Goal: Task Accomplishment & Management: Complete application form

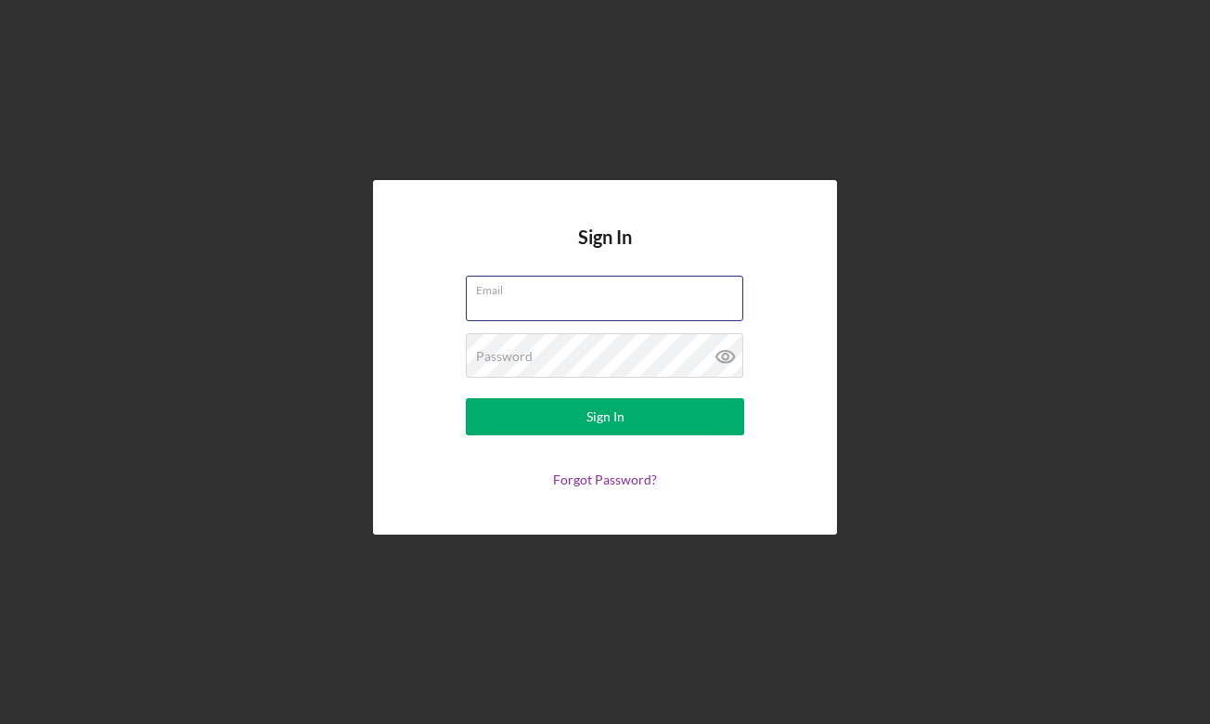
type input "[EMAIL_ADDRESS][DOMAIN_NAME]"
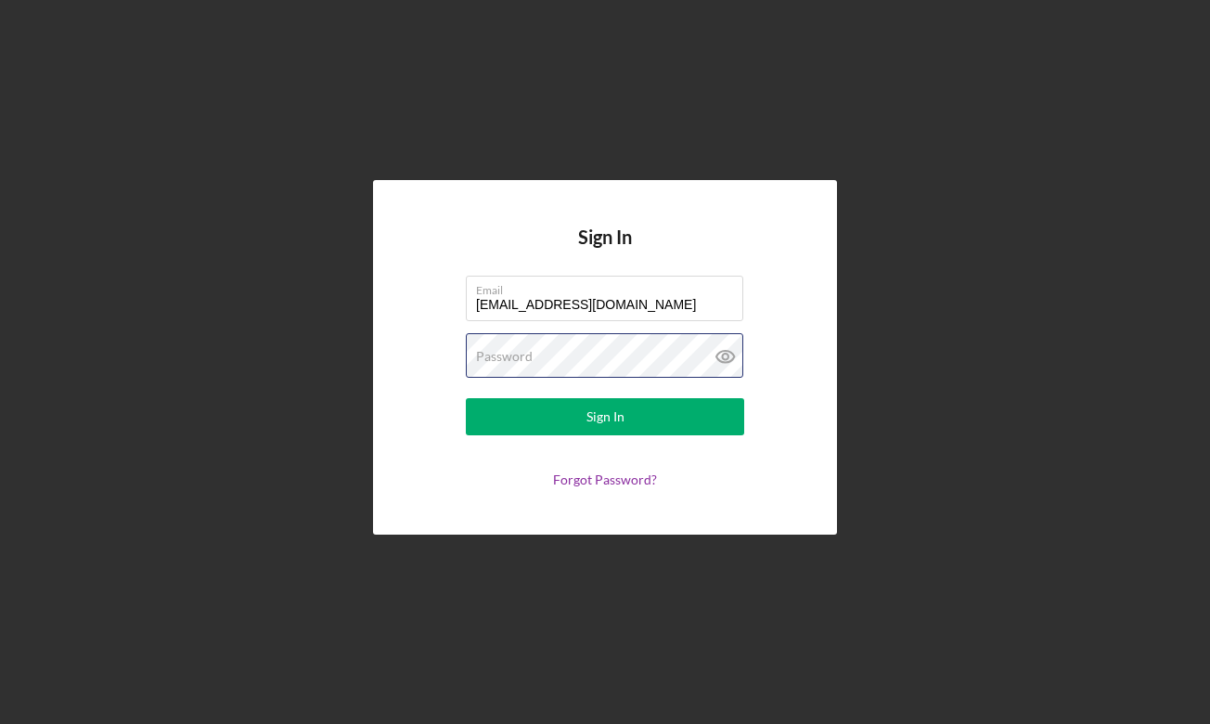
click at [605, 417] on button "Sign In" at bounding box center [605, 416] width 278 height 37
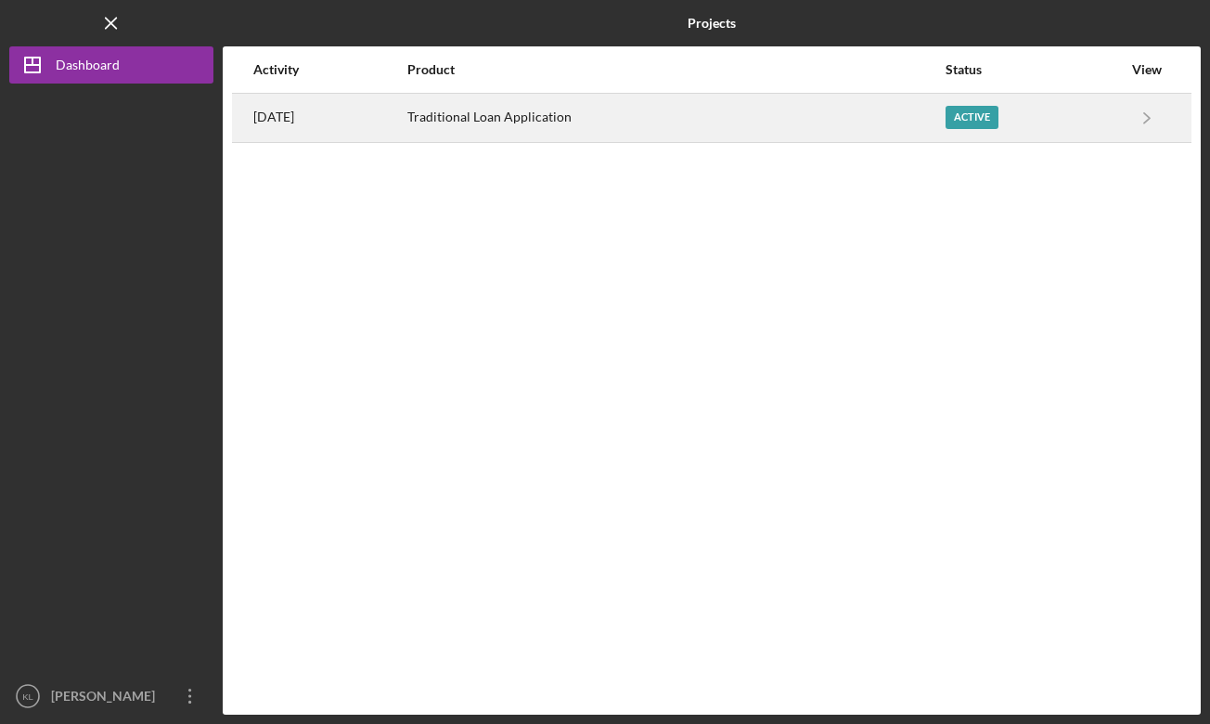
click at [577, 118] on div "Traditional Loan Application" at bounding box center [675, 118] width 537 height 46
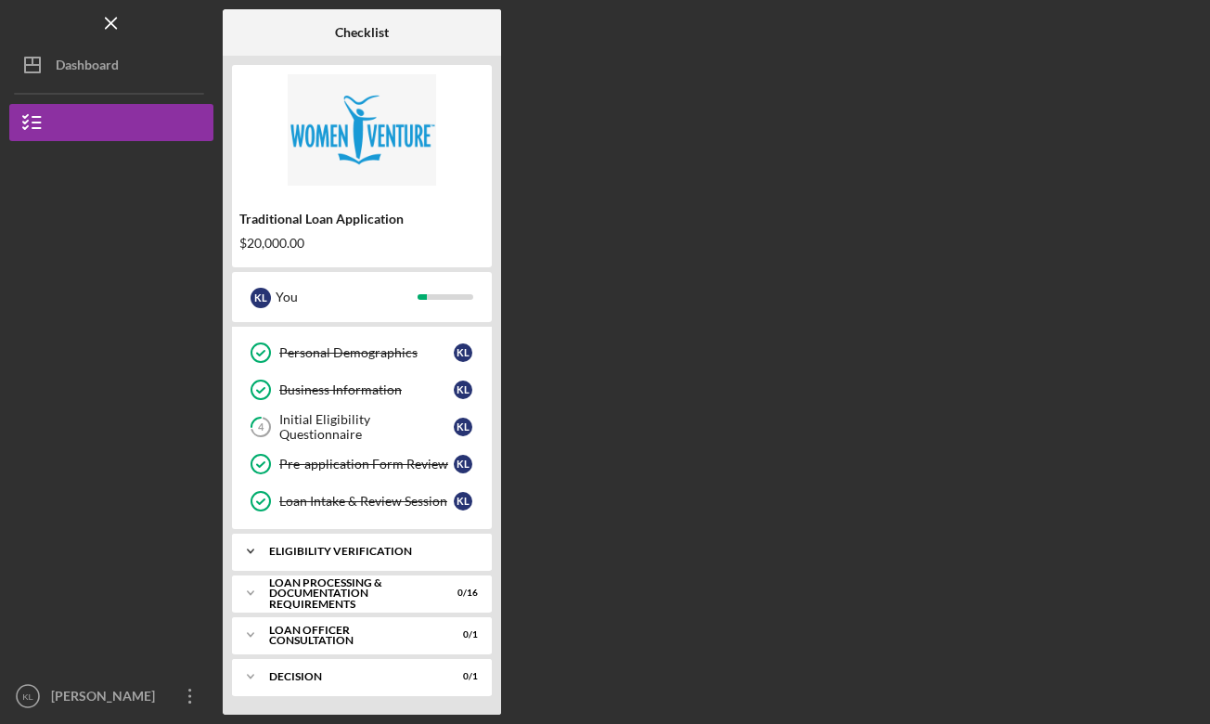
scroll to position [68, 0]
click at [410, 537] on div "Icon/Expander Eligibility Verification 0 / 5" at bounding box center [362, 551] width 260 height 37
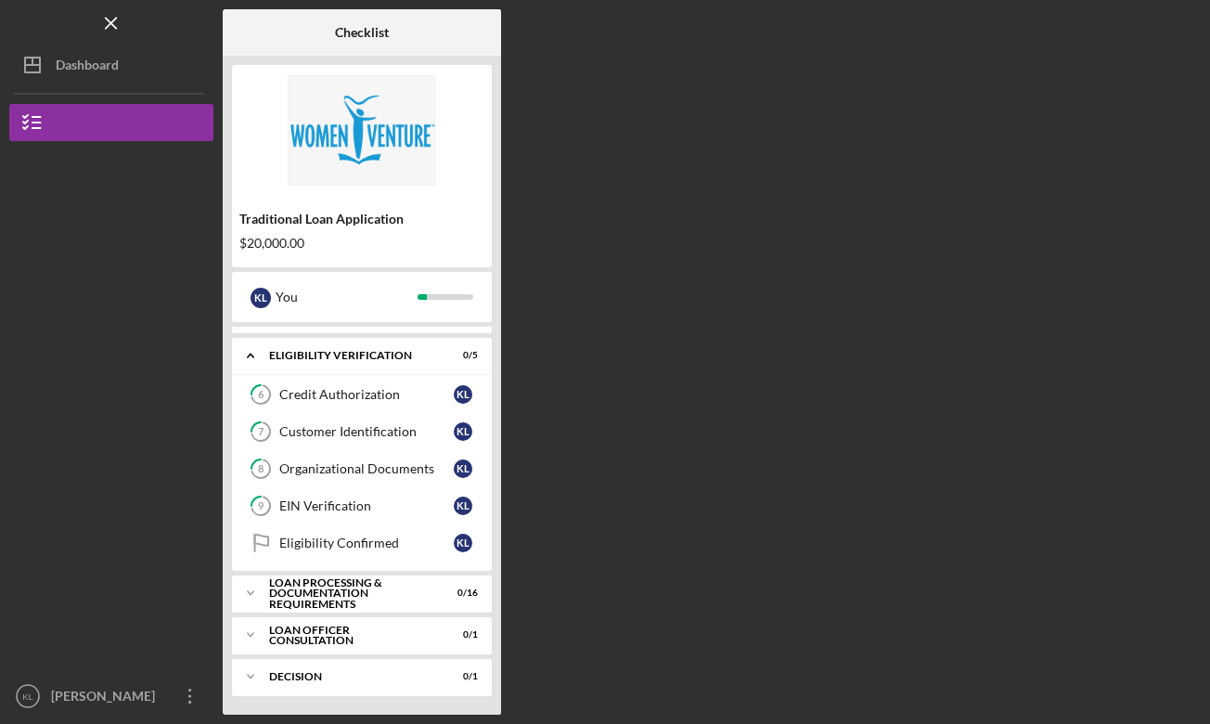
scroll to position [264, 0]
click at [351, 607] on div "Icon/Expander Loan Processing & Documentation Requirements 0 / 16" at bounding box center [362, 593] width 260 height 37
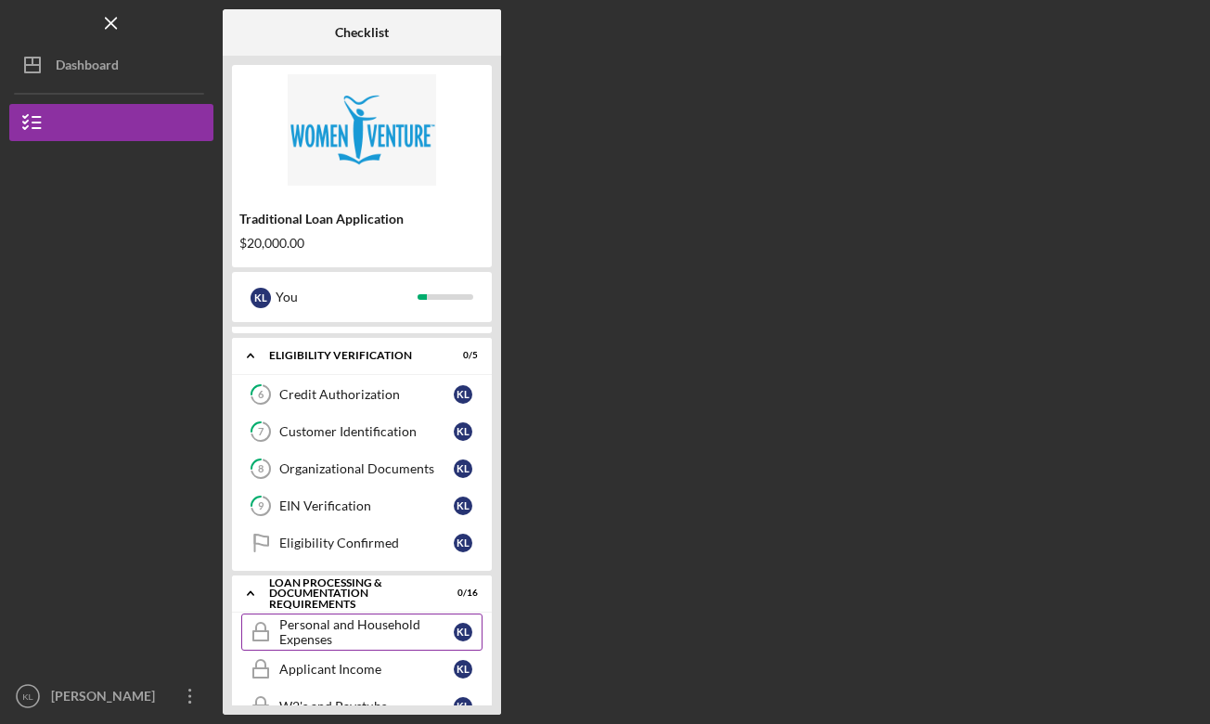
click at [351, 630] on div "Personal and Household Expenses" at bounding box center [366, 632] width 175 height 30
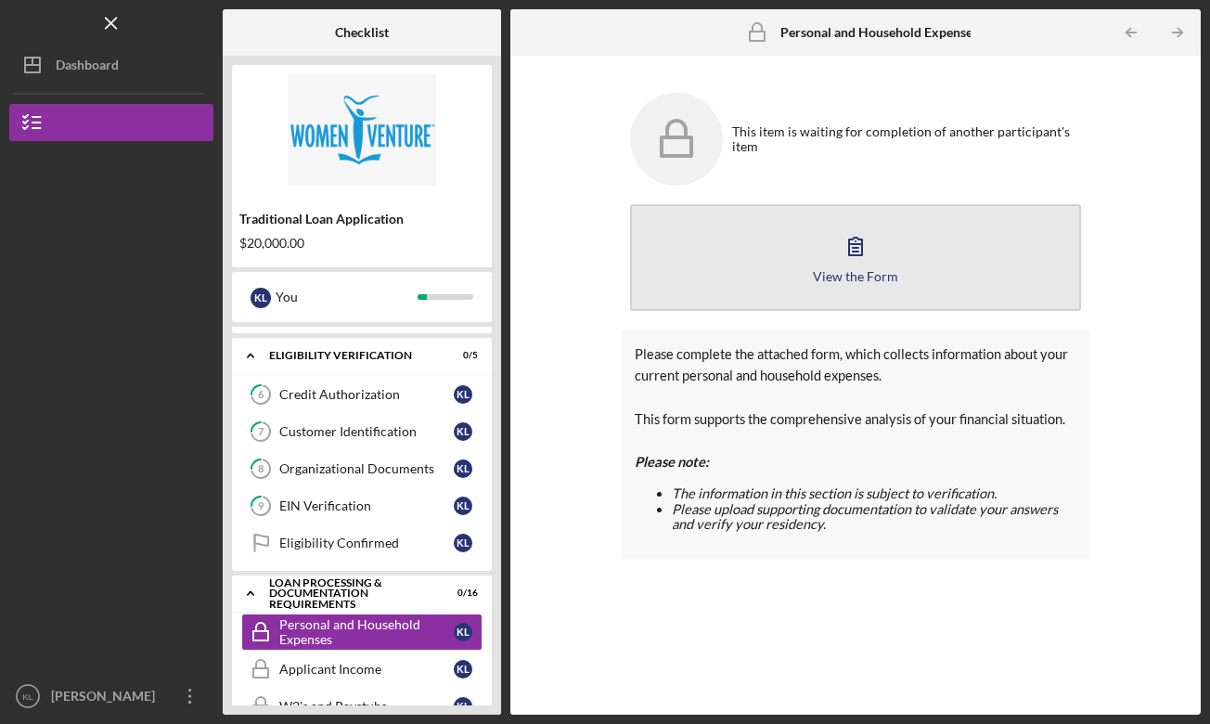
click at [850, 244] on icon "button" at bounding box center [855, 247] width 13 height 18
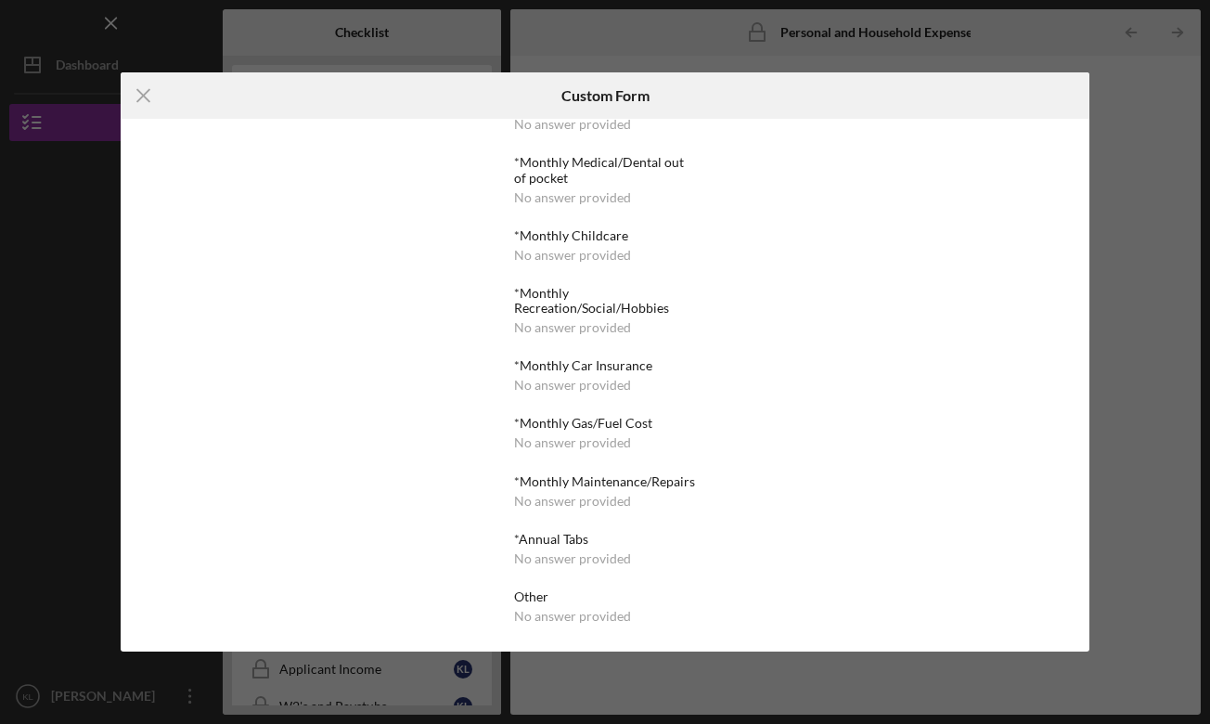
scroll to position [706, 0]
click at [151, 90] on icon "Icon/Menu Close" at bounding box center [144, 95] width 46 height 46
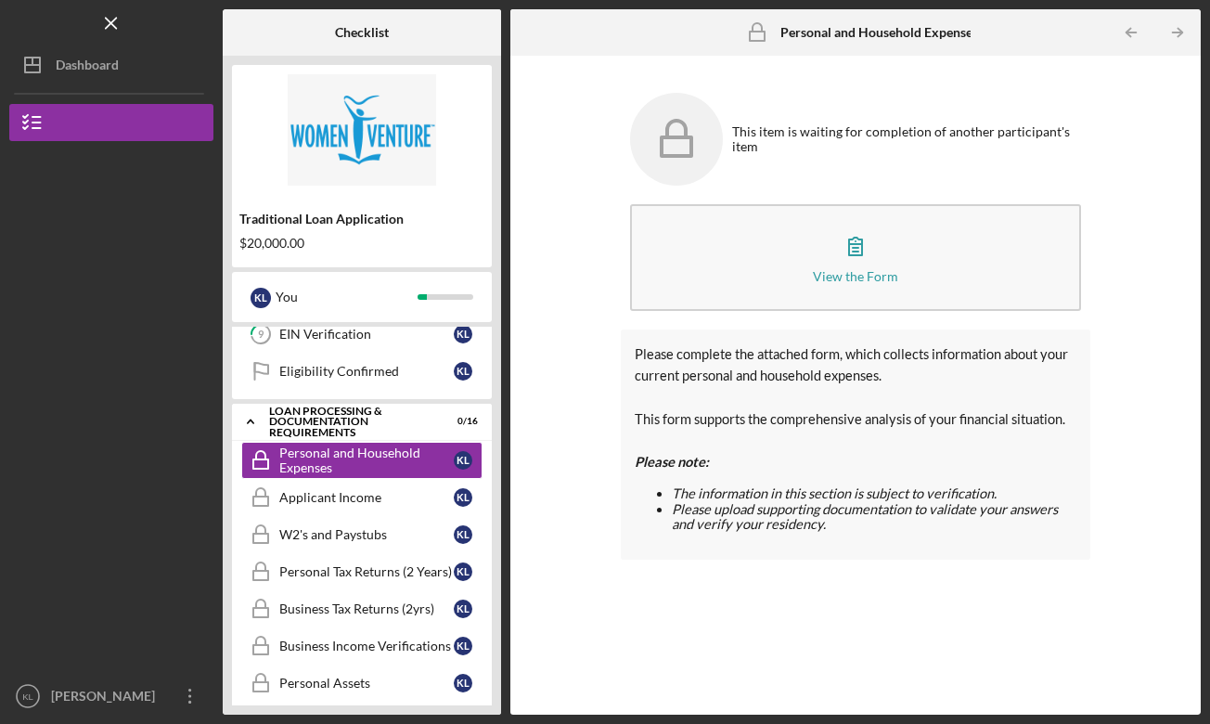
scroll to position [474, 0]
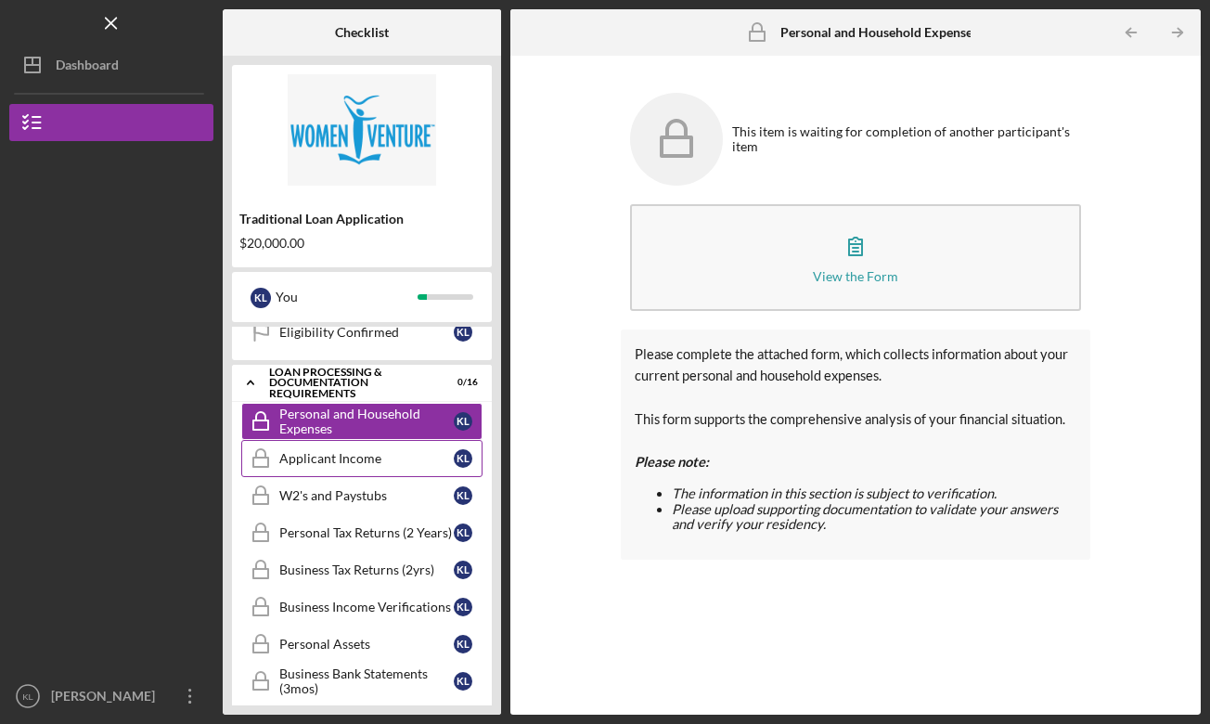
click at [343, 457] on div "Applicant Income" at bounding box center [366, 458] width 175 height 15
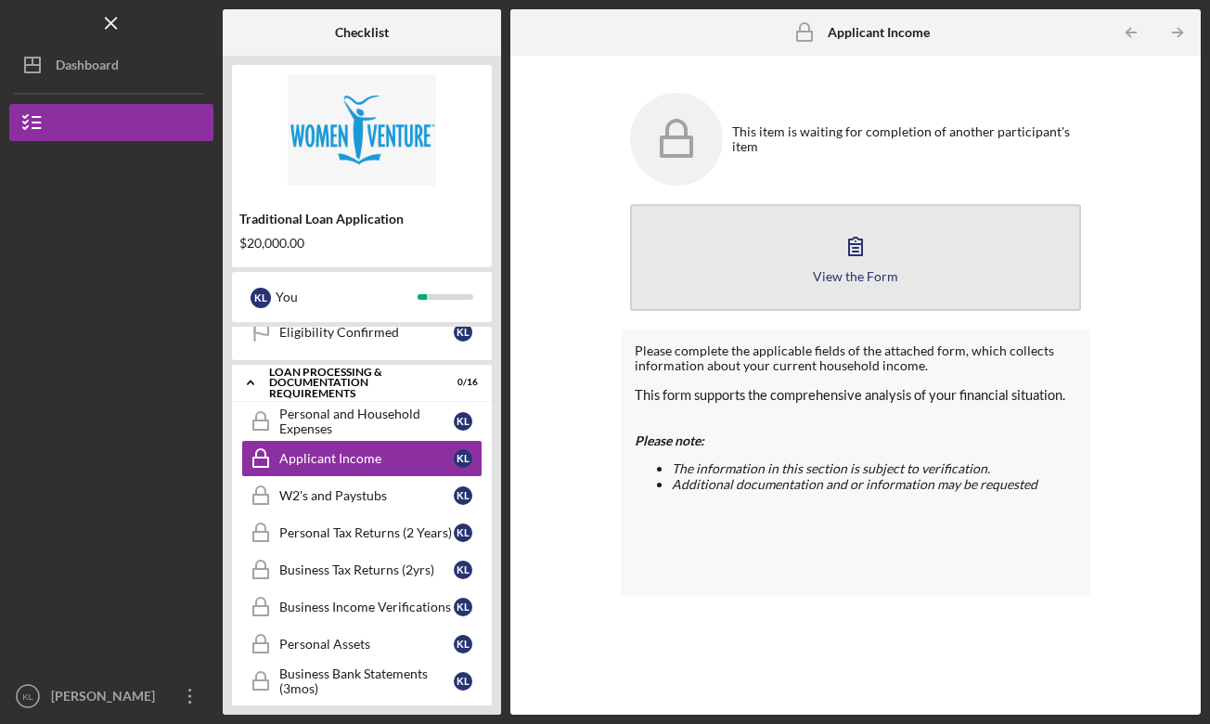
click at [853, 245] on icon "button" at bounding box center [855, 247] width 13 height 18
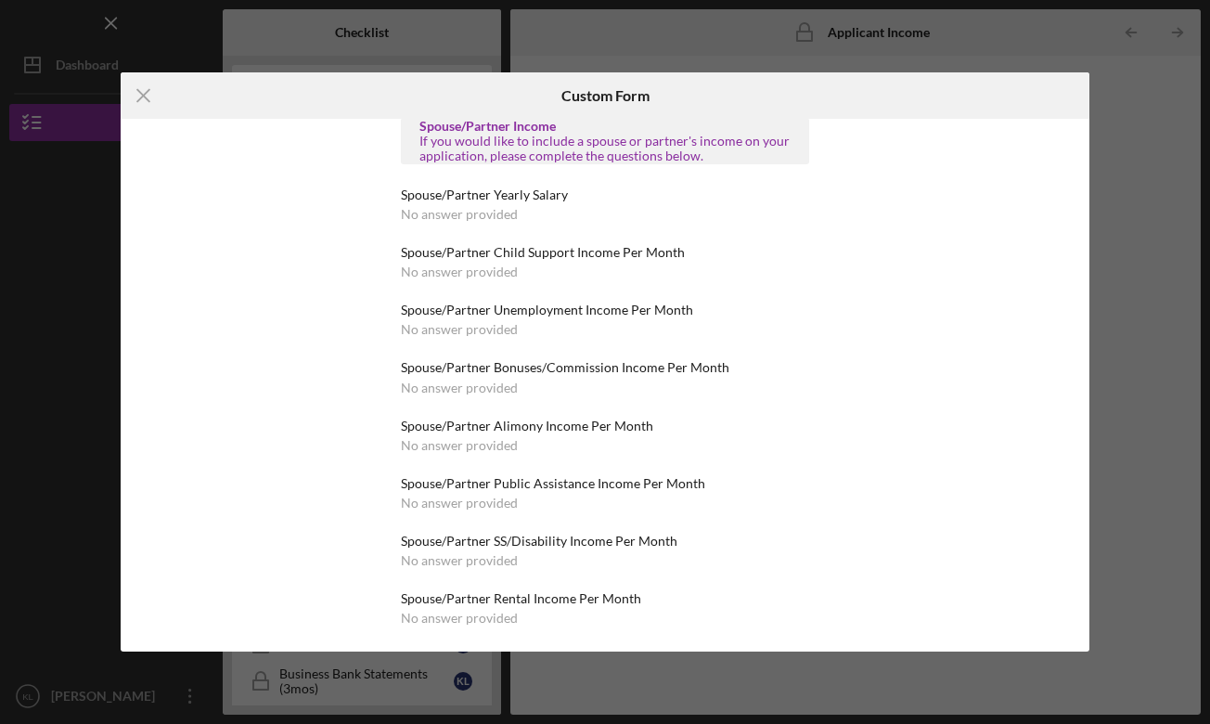
scroll to position [679, 0]
click at [141, 97] on line at bounding box center [144, 96] width 12 height 12
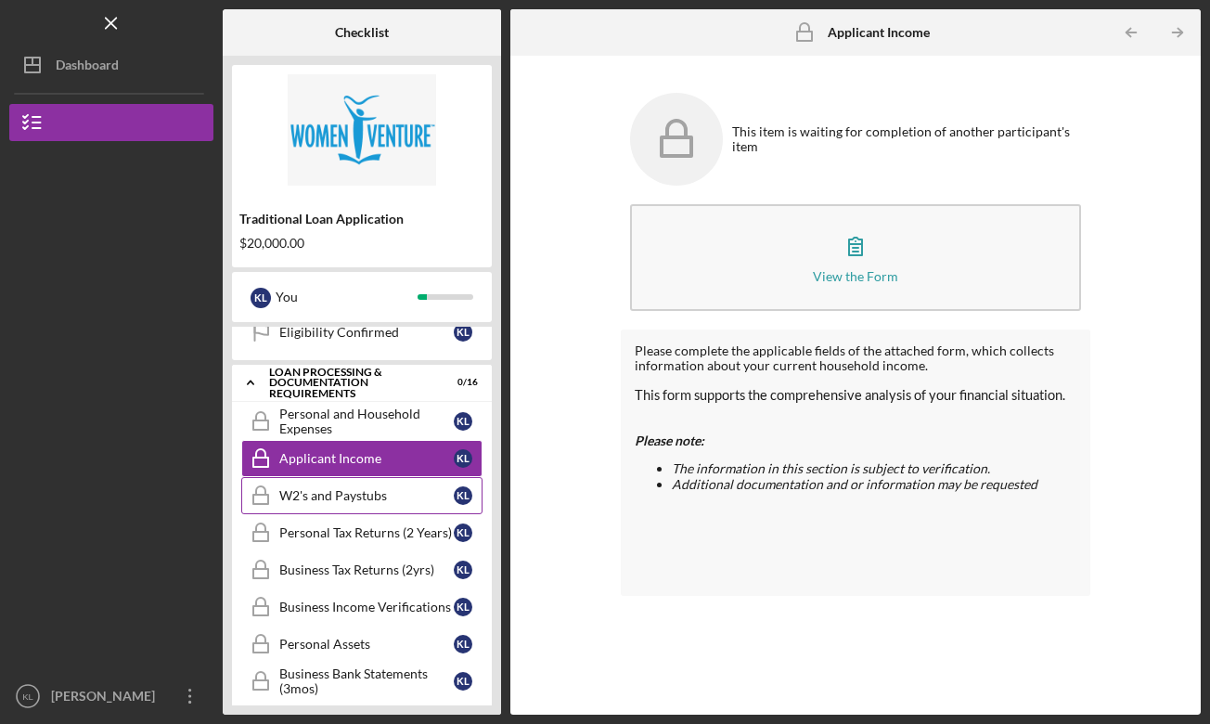
click at [357, 489] on div "W2's and Paystubs" at bounding box center [366, 495] width 175 height 15
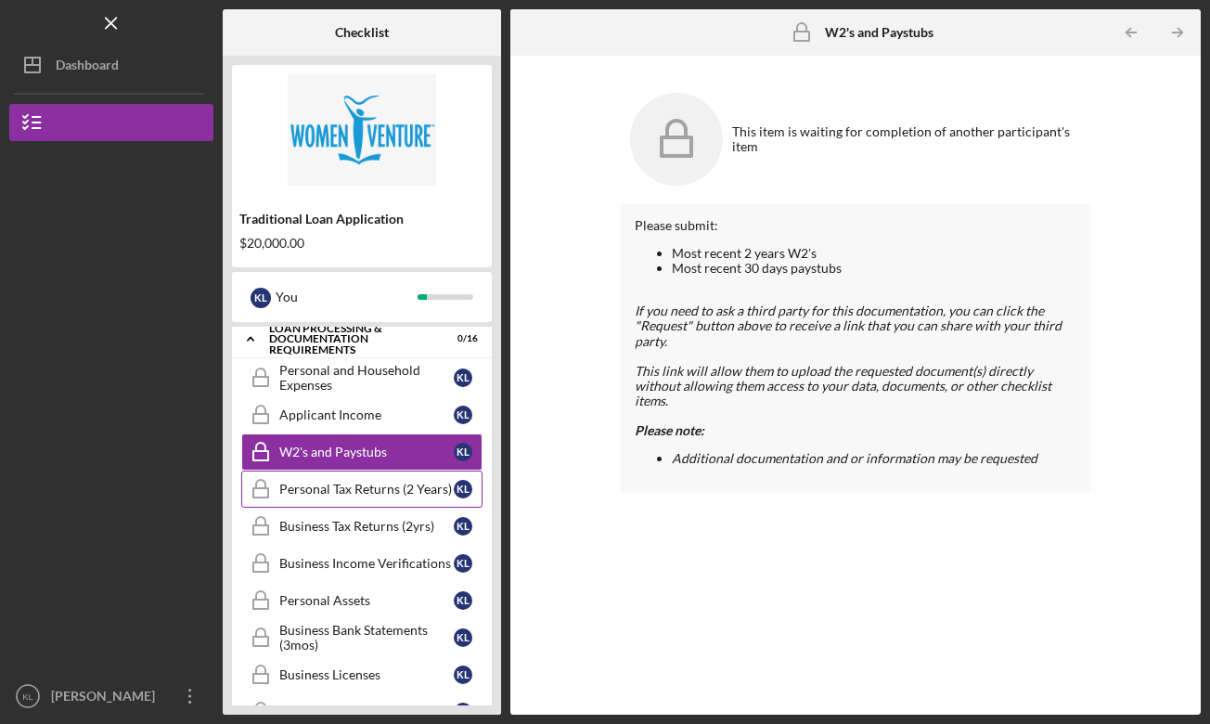
scroll to position [519, 0]
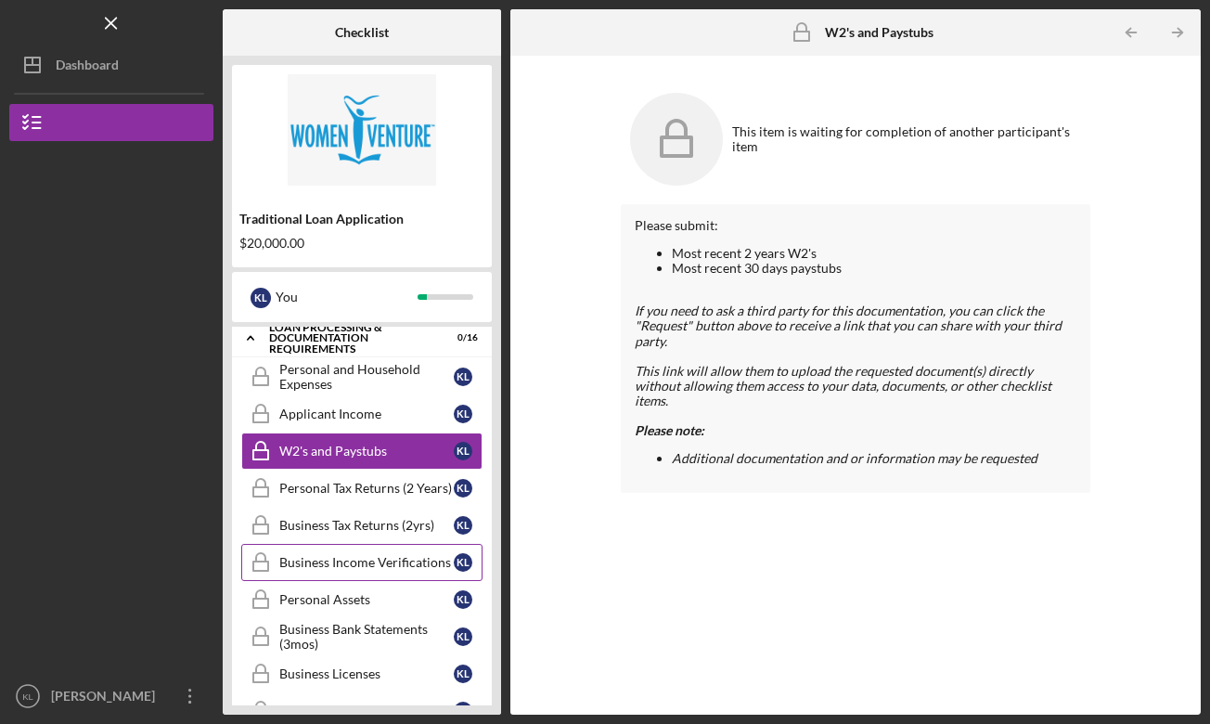
click at [352, 555] on div "Business Income Verifications" at bounding box center [366, 562] width 175 height 15
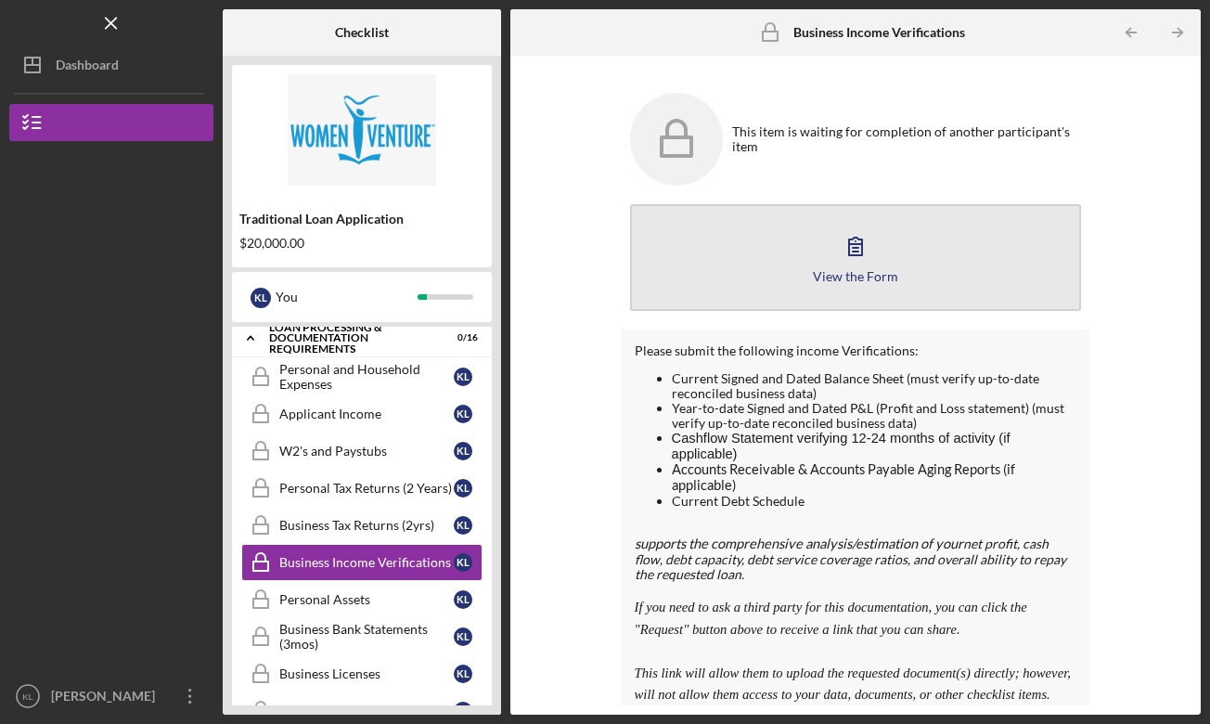
click at [850, 244] on icon "button" at bounding box center [855, 247] width 13 height 18
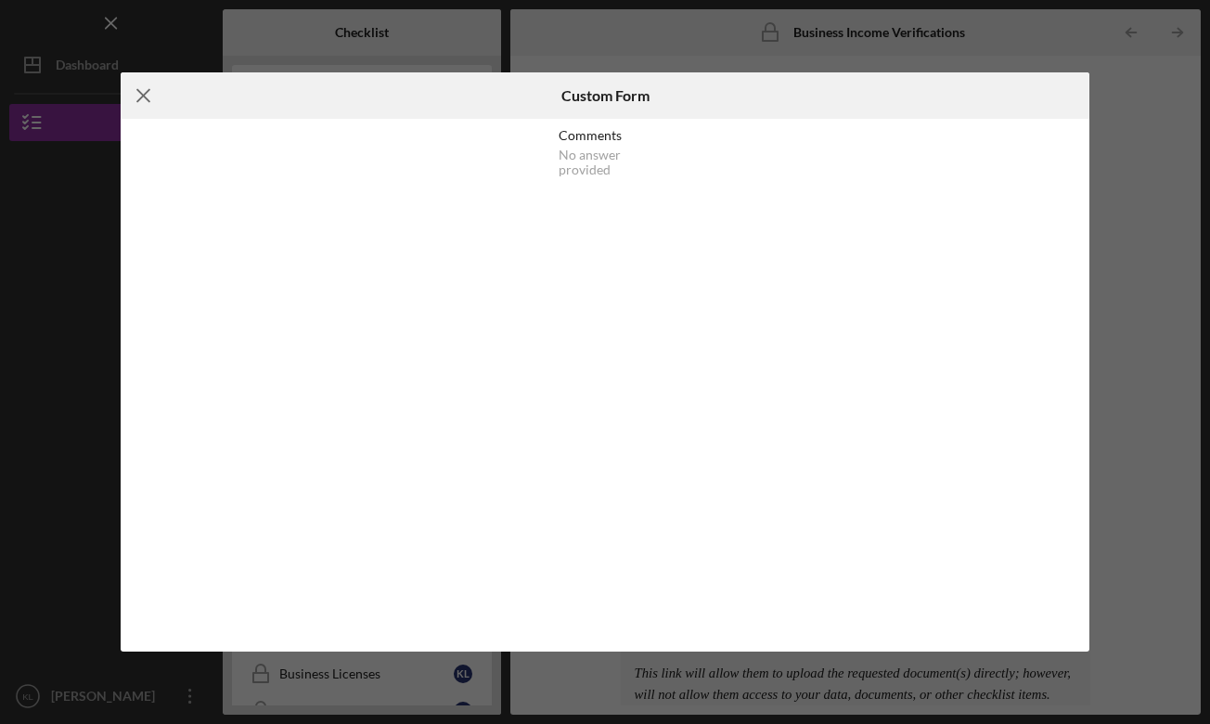
click at [148, 103] on icon "Icon/Menu Close" at bounding box center [144, 95] width 46 height 46
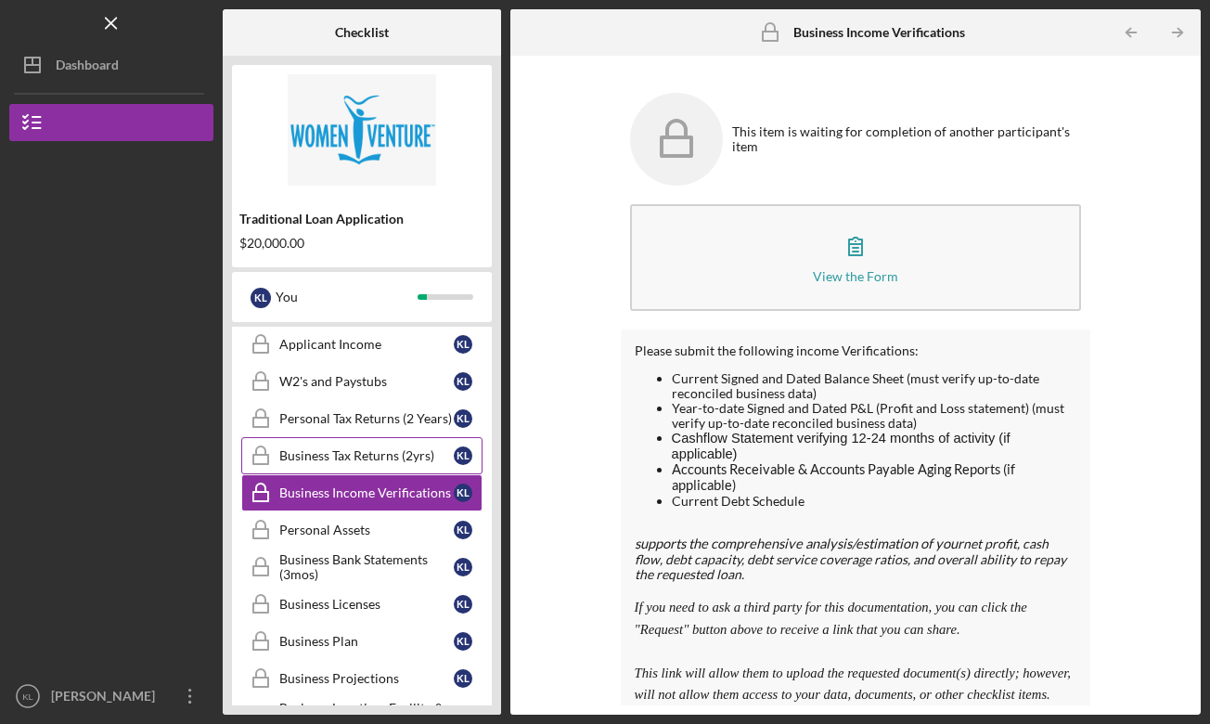
scroll to position [602, 0]
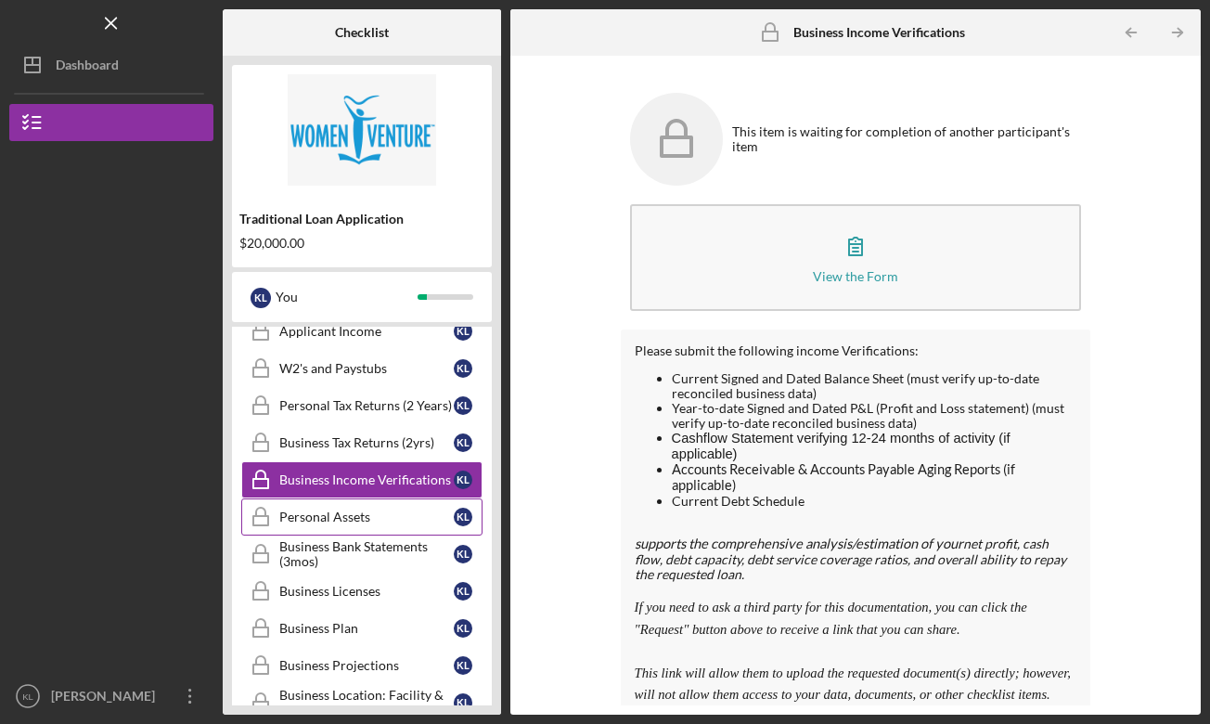
click at [361, 512] on div "Personal Assets" at bounding box center [366, 517] width 175 height 15
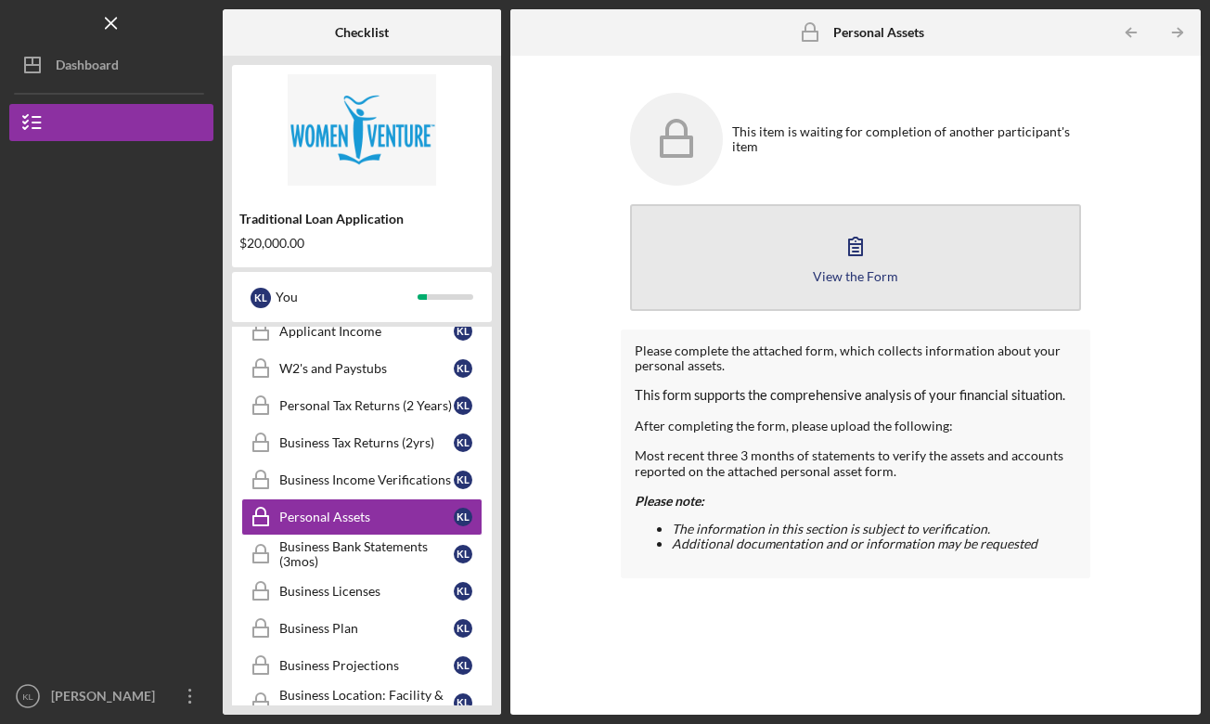
click at [861, 239] on icon "button" at bounding box center [856, 246] width 46 height 46
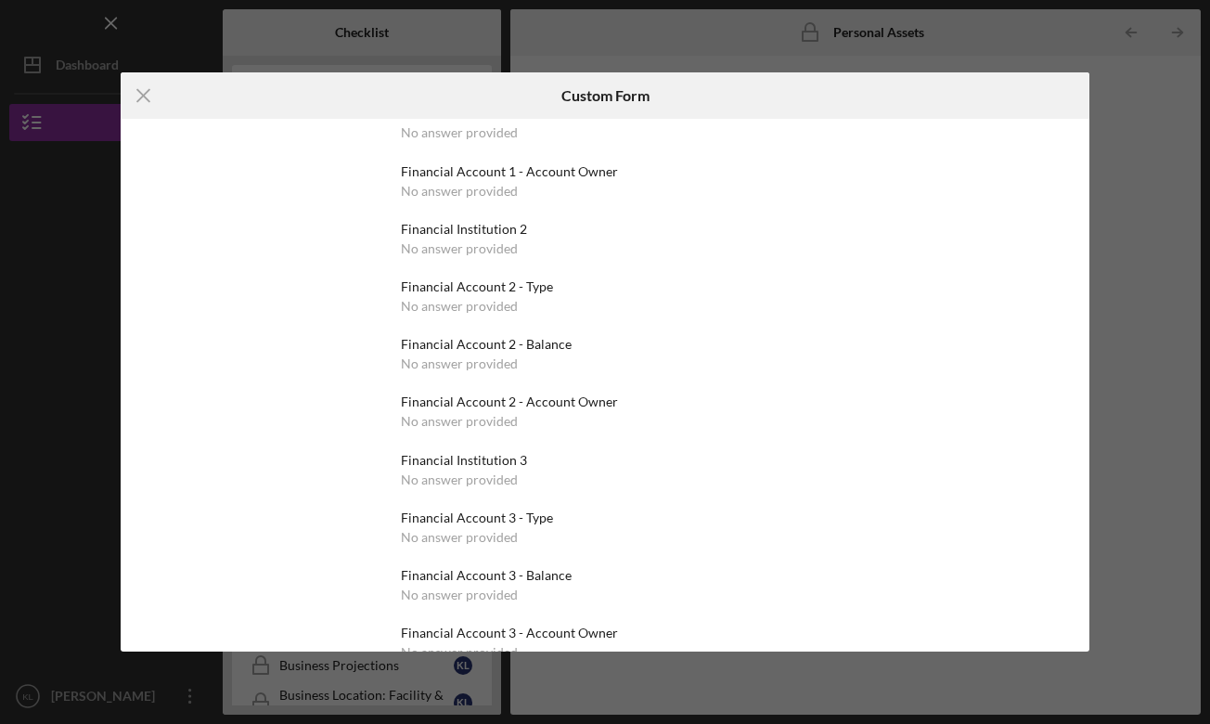
scroll to position [208, 0]
click at [147, 98] on line at bounding box center [144, 96] width 12 height 12
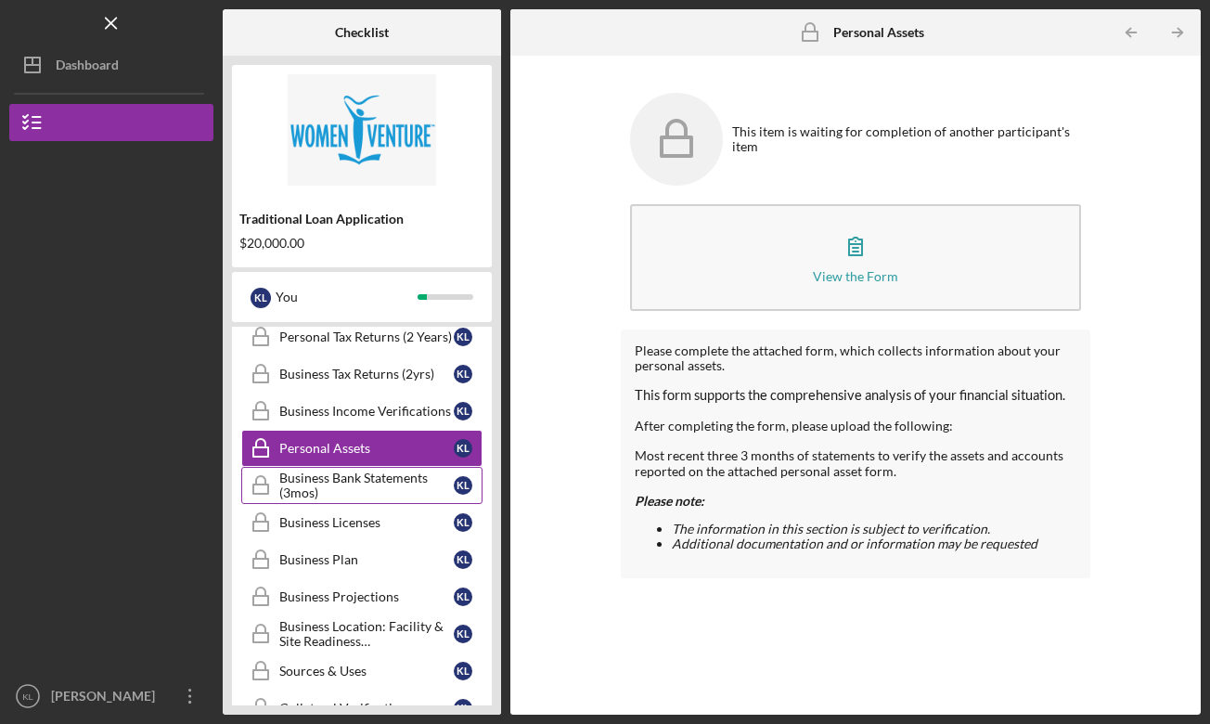
scroll to position [700, 0]
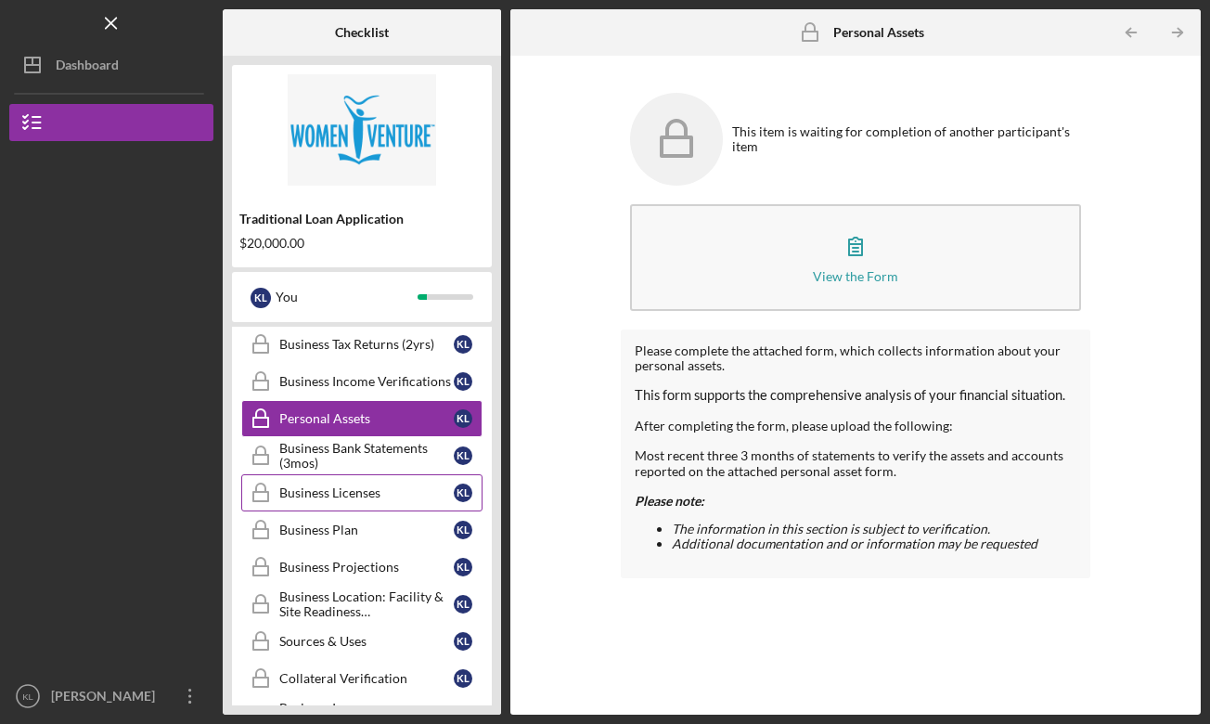
click at [366, 489] on div "Business Licenses" at bounding box center [366, 492] width 175 height 15
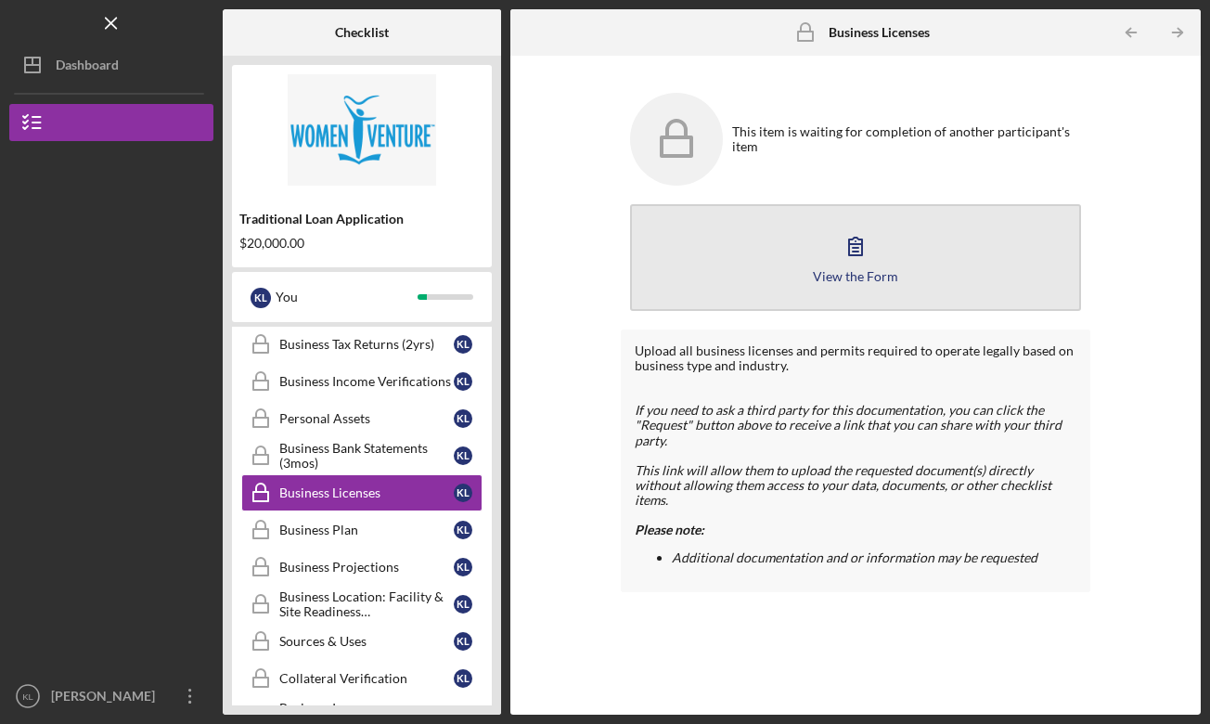
click at [859, 243] on icon "button" at bounding box center [856, 246] width 46 height 46
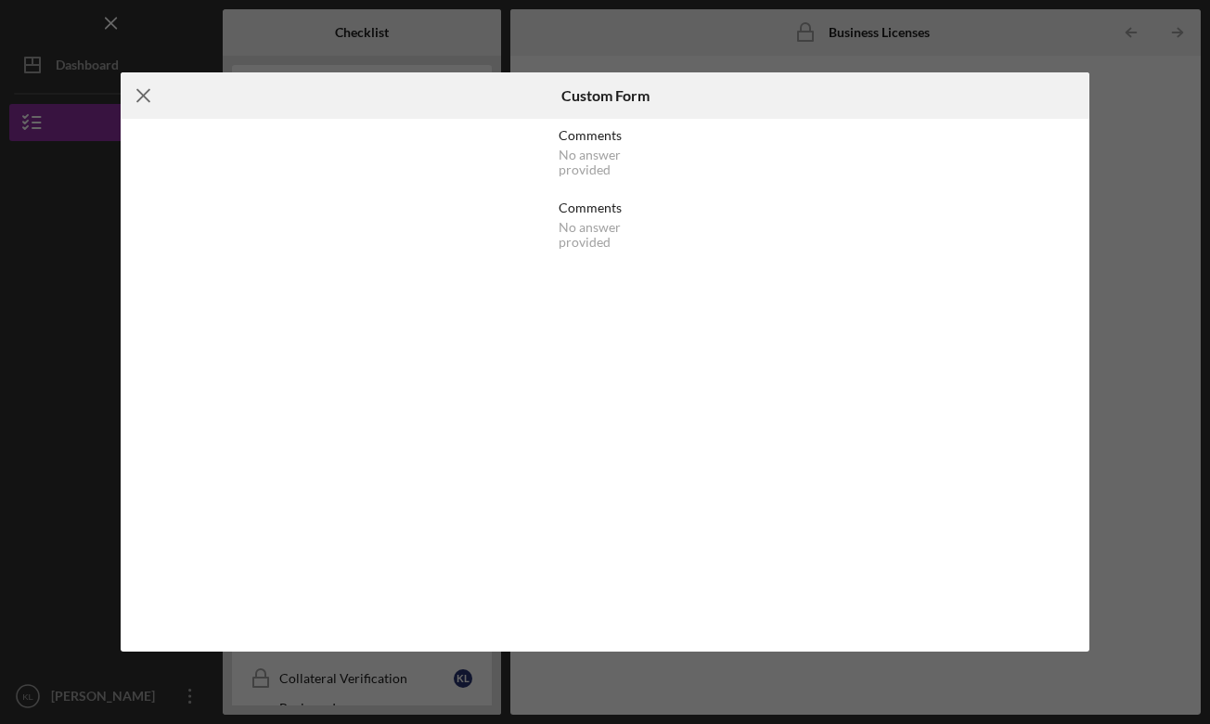
click at [149, 100] on line at bounding box center [144, 96] width 12 height 12
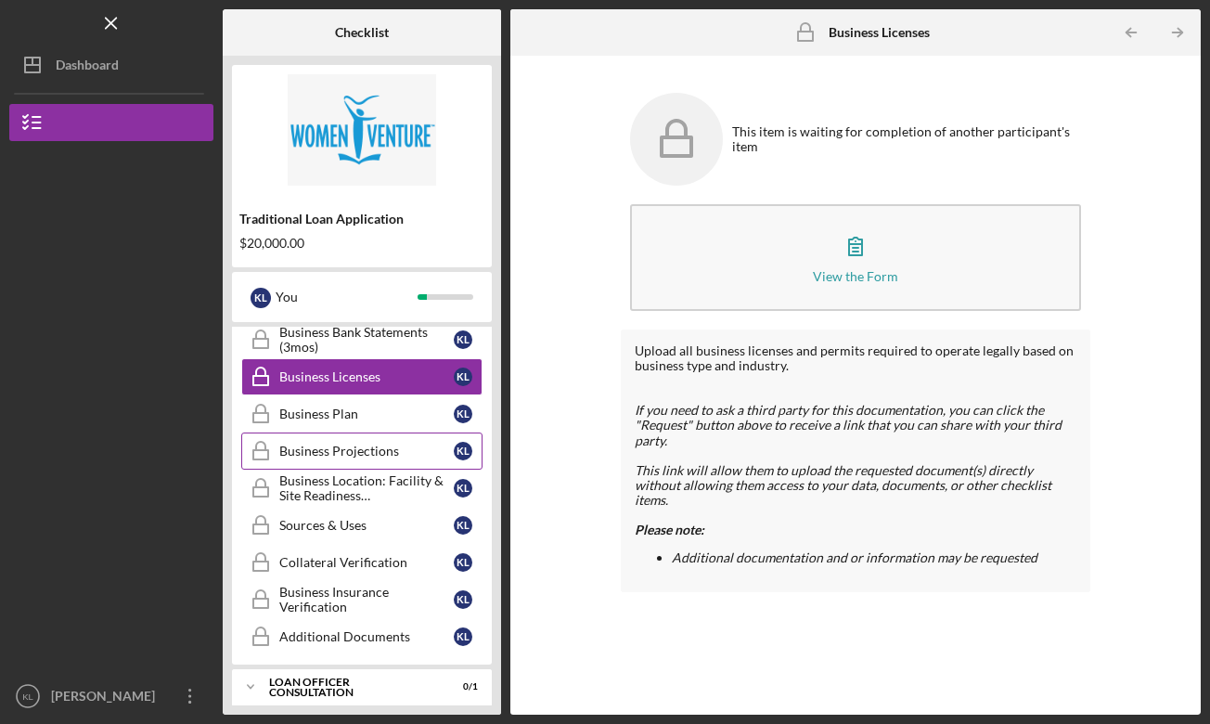
scroll to position [817, 0]
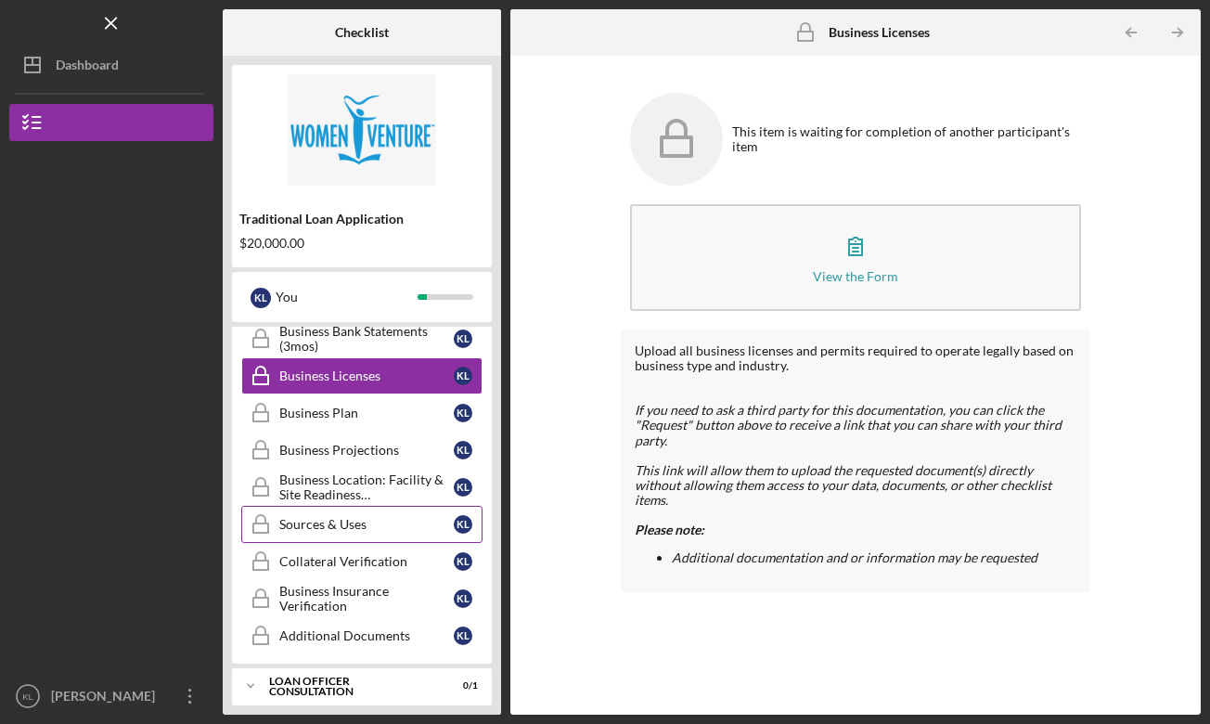
click at [330, 520] on div "Sources & Uses" at bounding box center [366, 524] width 175 height 15
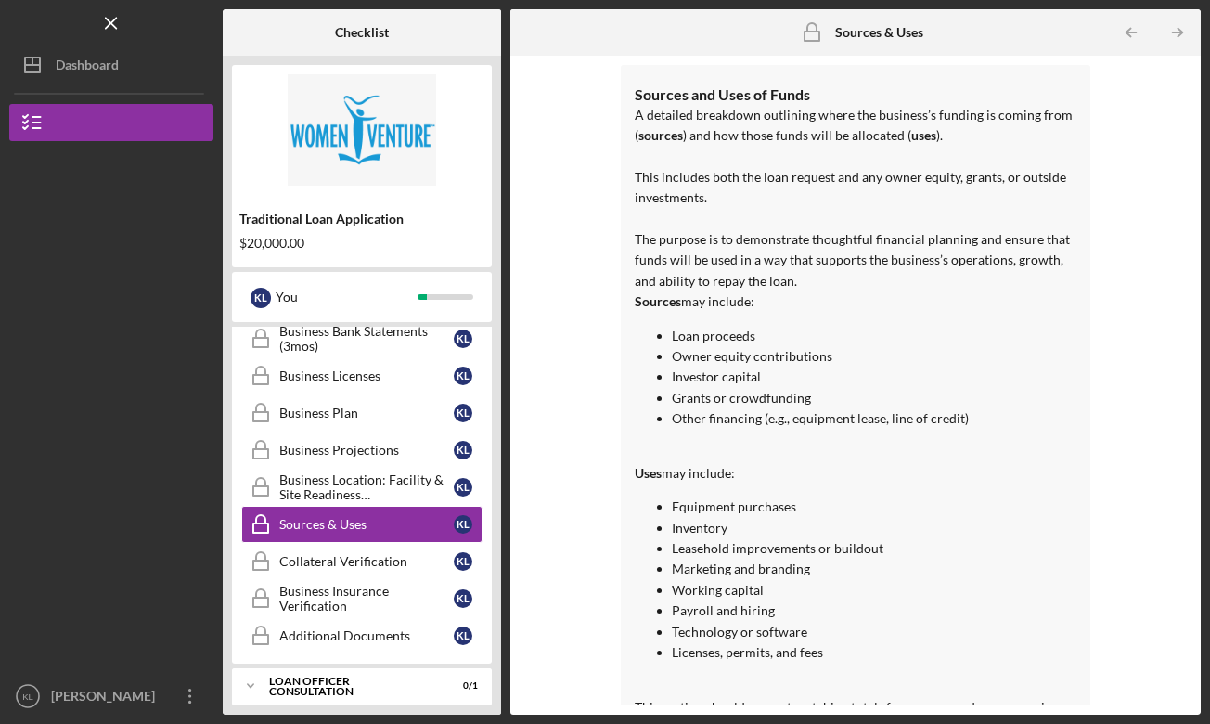
scroll to position [140, 0]
click at [390, 555] on div "Collateral Verification" at bounding box center [366, 561] width 175 height 15
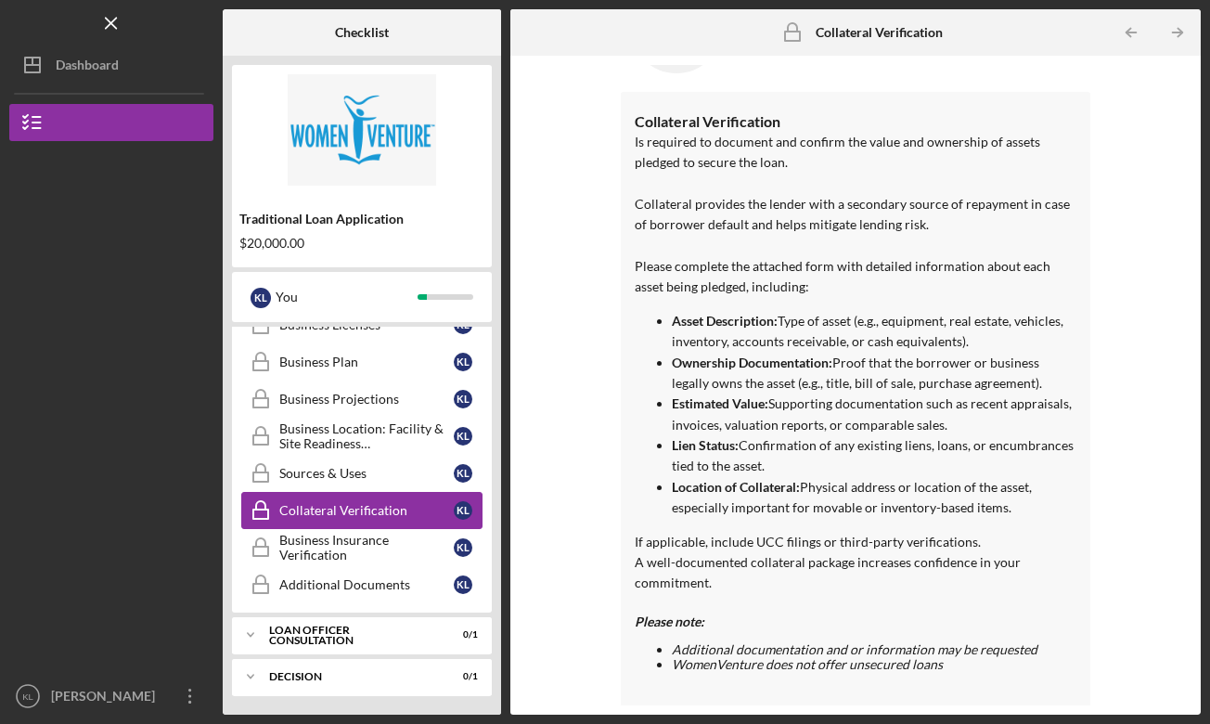
scroll to position [868, 0]
click at [337, 550] on div "Business Insurance Verification" at bounding box center [366, 548] width 175 height 30
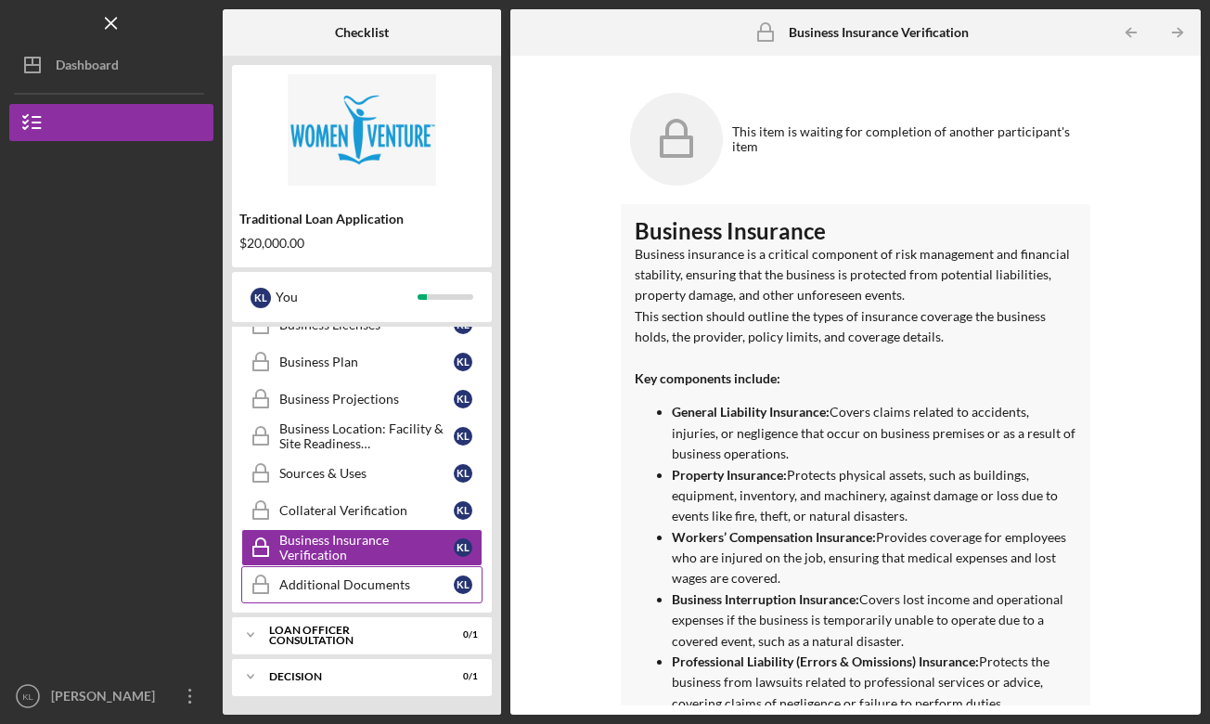
click at [338, 586] on div "Additional Documents" at bounding box center [366, 584] width 175 height 15
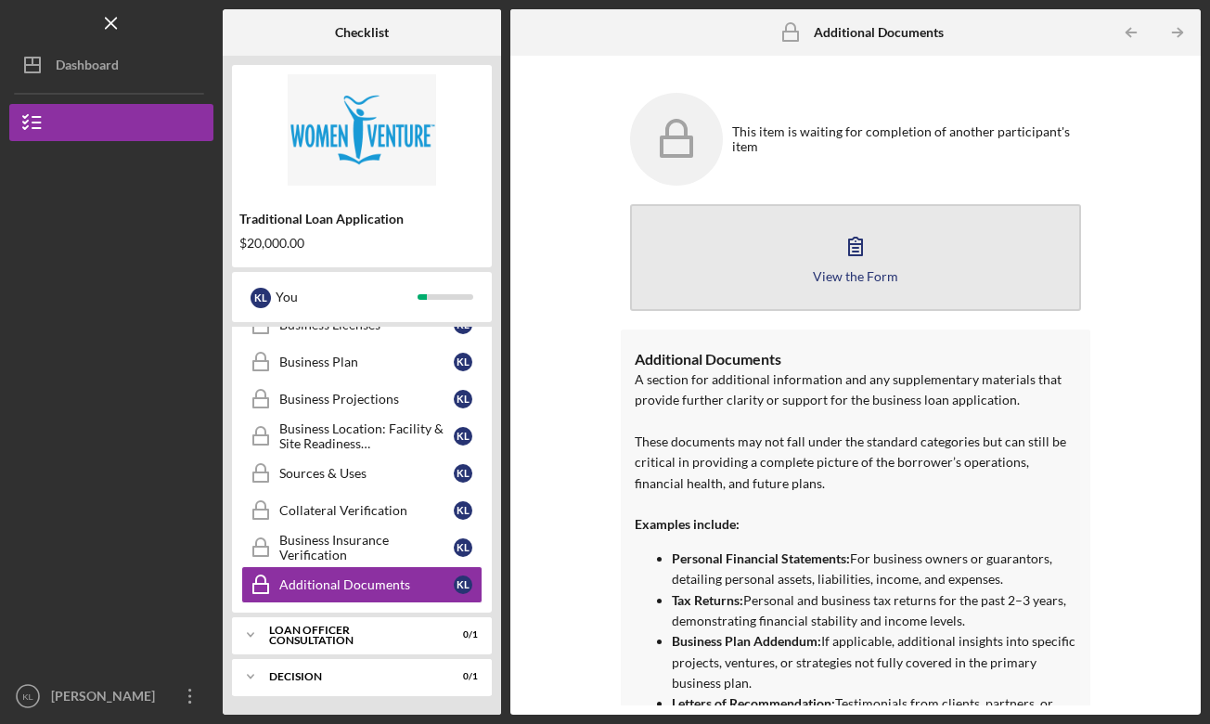
click at [841, 252] on icon "button" at bounding box center [856, 246] width 46 height 46
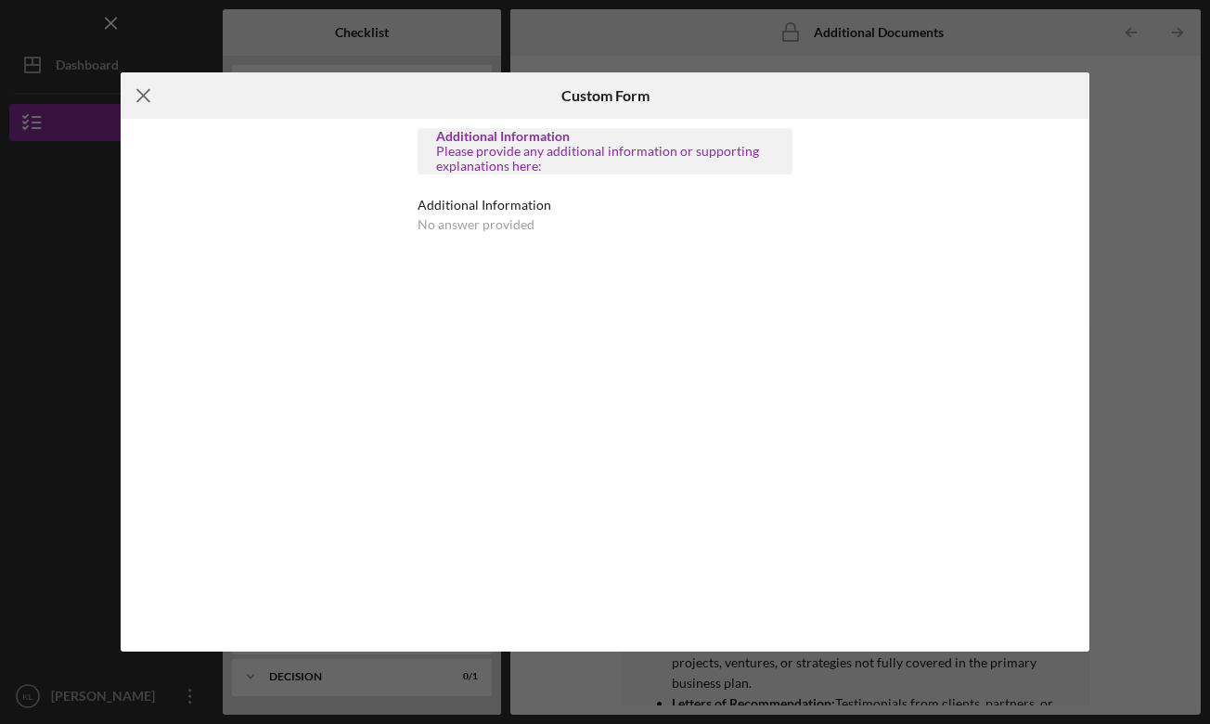
click at [137, 94] on icon "Icon/Menu Close" at bounding box center [144, 95] width 46 height 46
